Goal: Task Accomplishment & Management: Manage account settings

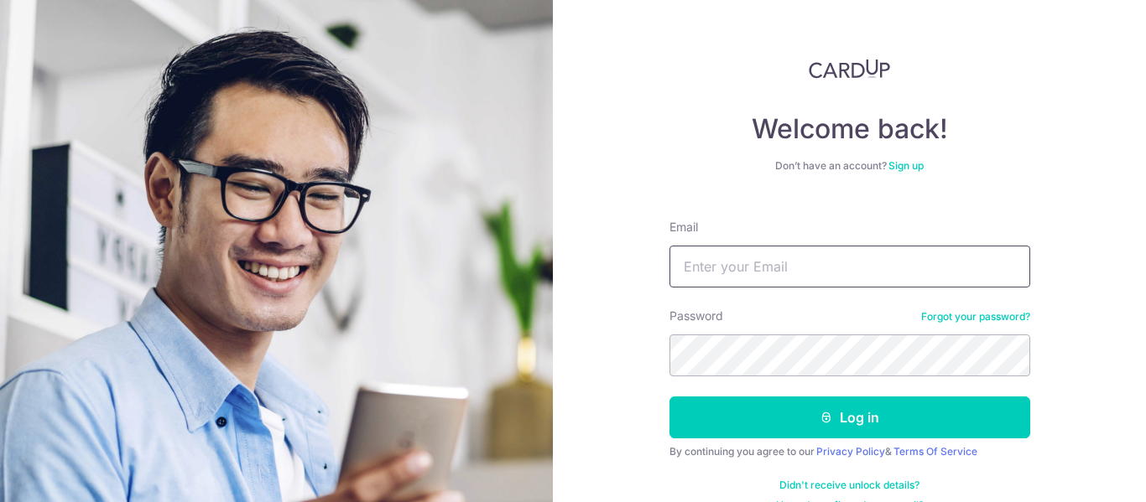
type input "[EMAIL_ADDRESS][DOMAIN_NAME]"
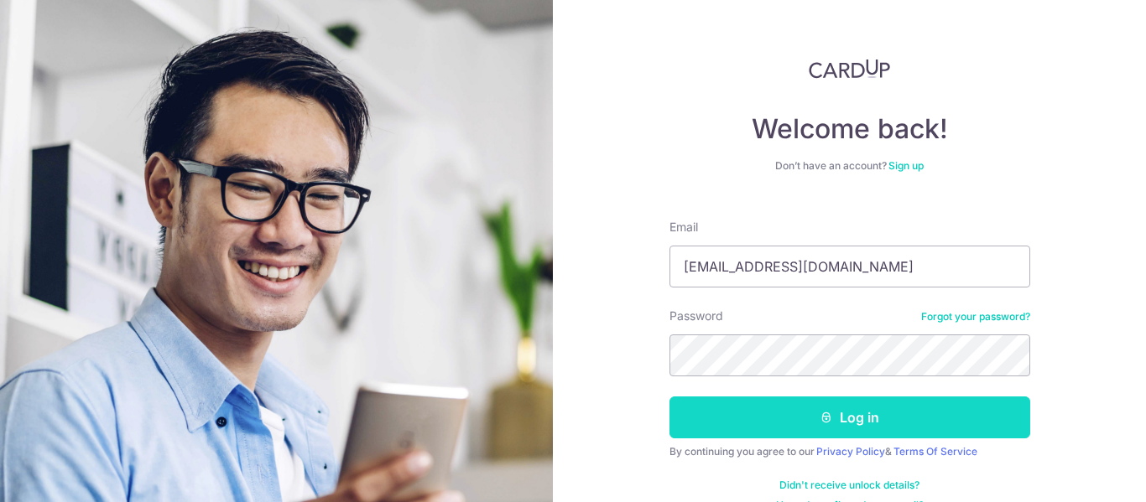
click at [882, 429] on button "Log in" at bounding box center [849, 418] width 361 height 42
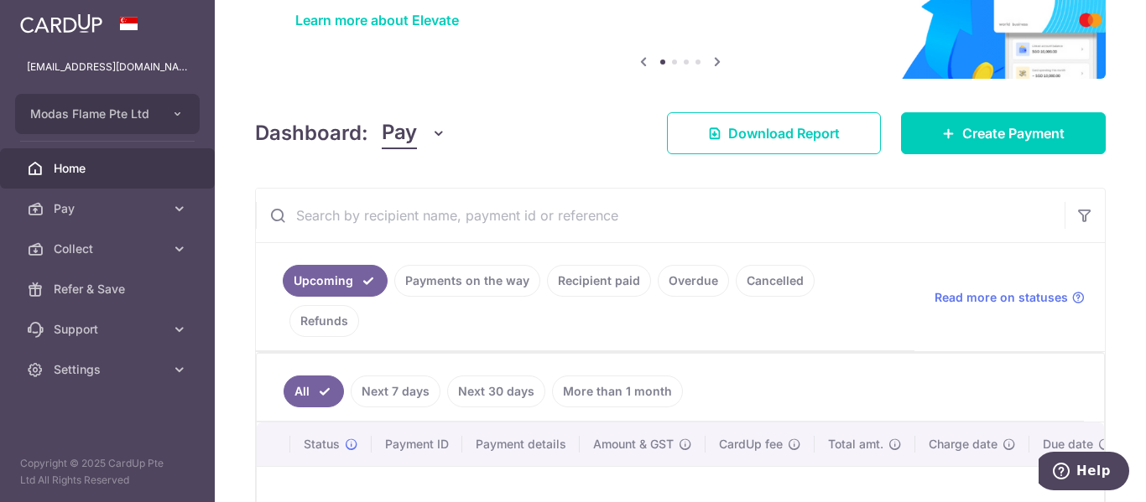
scroll to position [325, 0]
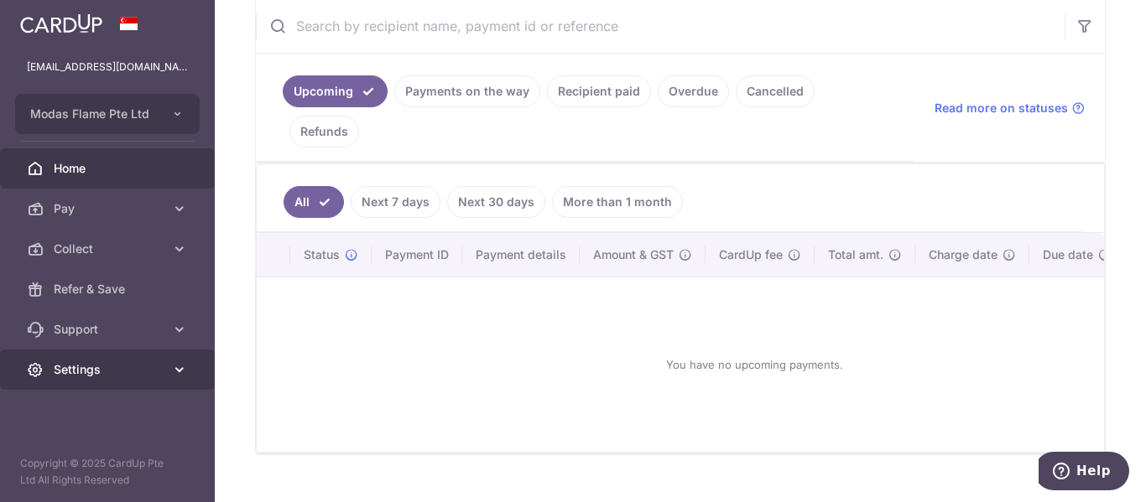
click at [137, 377] on span "Settings" at bounding box center [109, 370] width 111 height 17
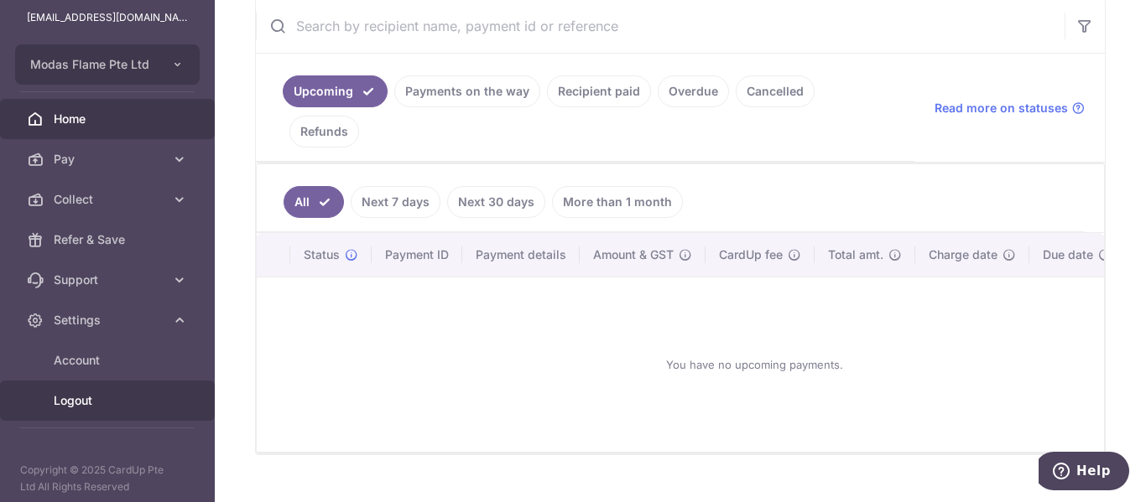
scroll to position [53, 0]
click at [113, 402] on span "Logout" at bounding box center [109, 397] width 111 height 17
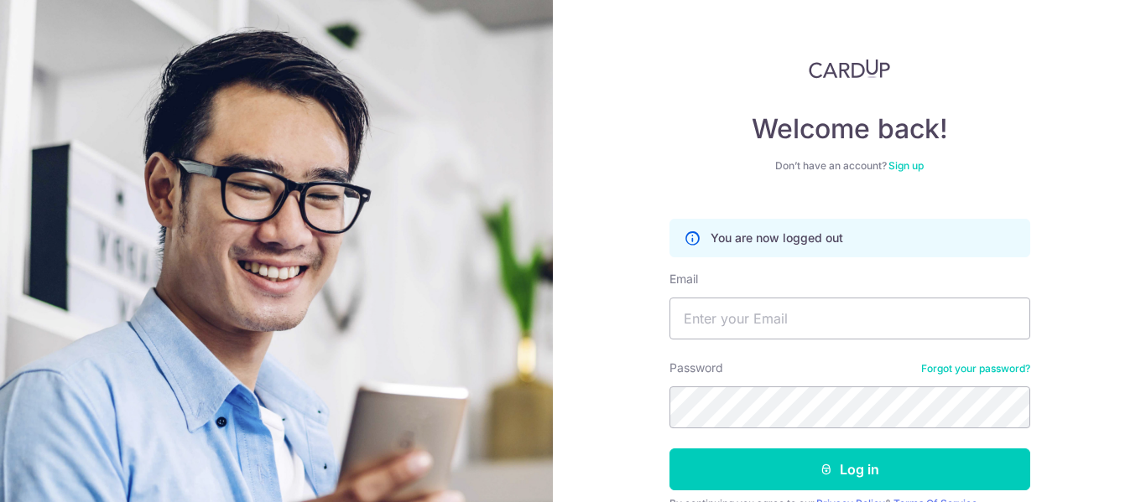
type input "enquiry@modasflame.com.sg"
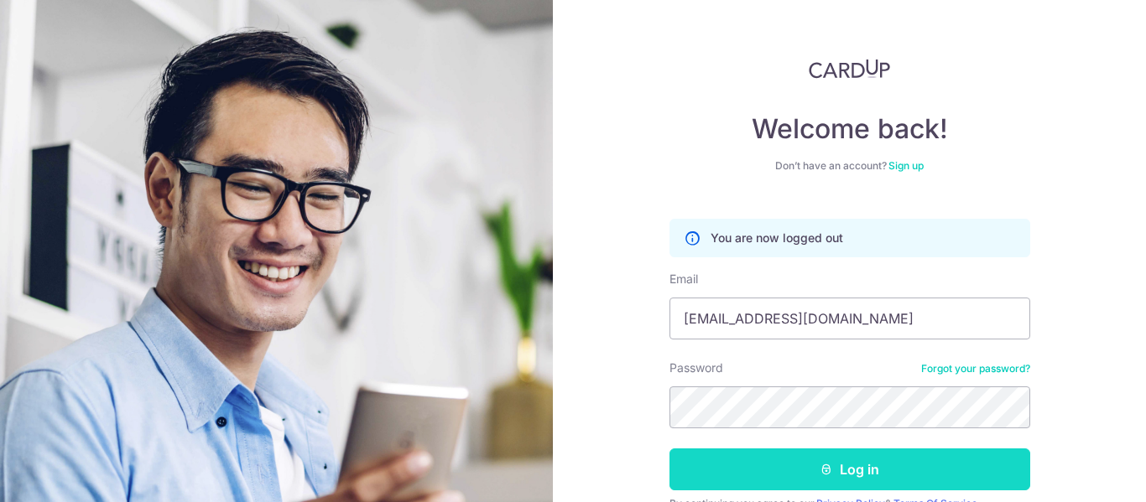
click at [837, 473] on button "Log in" at bounding box center [849, 470] width 361 height 42
